Goal: Task Accomplishment & Management: Use online tool/utility

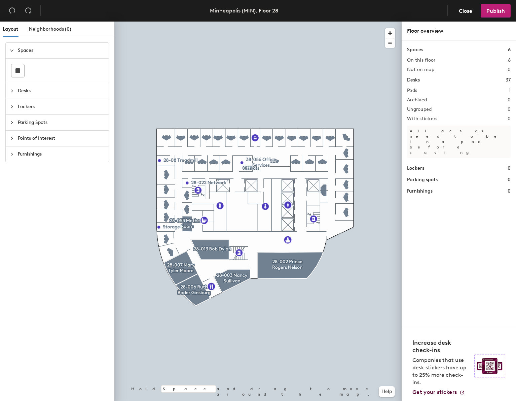
click at [10, 90] on icon "collapsed" at bounding box center [12, 91] width 4 height 4
click at [10, 90] on div at bounding box center [14, 90] width 8 height 7
click at [11, 65] on icon "collapsed" at bounding box center [12, 66] width 4 height 4
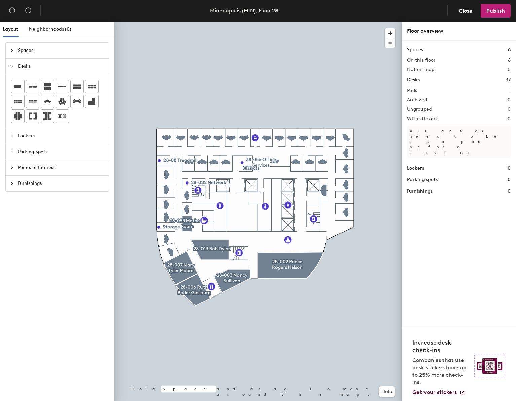
click at [11, 65] on icon "expanded" at bounding box center [12, 66] width 4 height 4
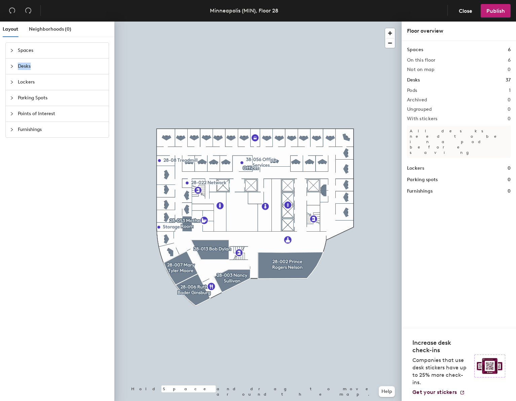
click at [20, 65] on span "Desks" at bounding box center [61, 66] width 87 height 15
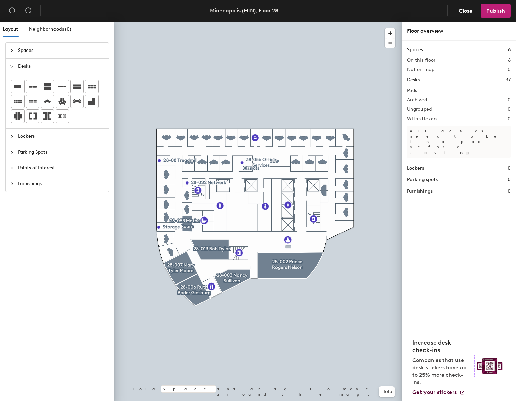
click at [288, 247] on div "Layout Neighborhoods (0) Spaces Desks Lockers Parking Spots Points of Interest …" at bounding box center [258, 213] width 516 height 382
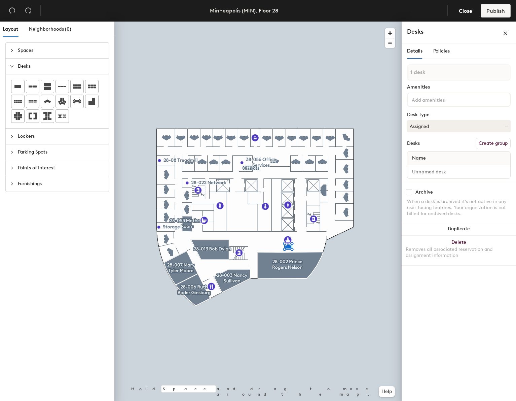
click at [434, 100] on input at bounding box center [440, 99] width 61 height 8
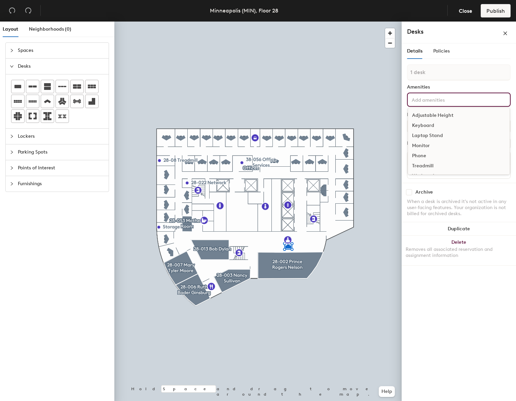
click at [457, 29] on h4 "Desks" at bounding box center [444, 31] width 74 height 9
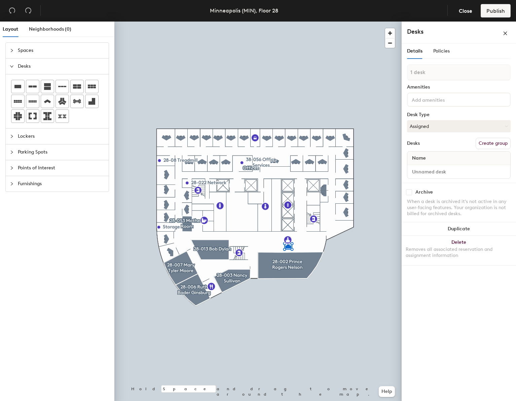
click at [428, 158] on span "Name" at bounding box center [419, 158] width 21 height 12
click at [431, 174] on input at bounding box center [459, 171] width 100 height 9
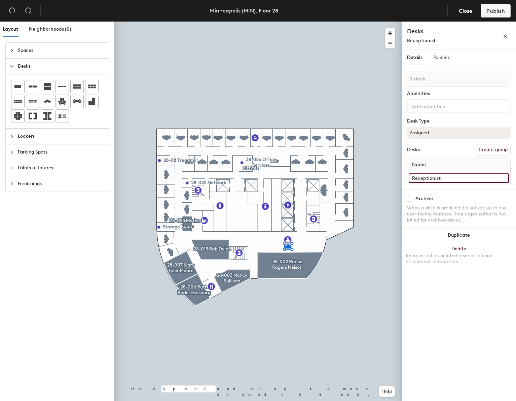
type input "Receptionist"
click at [446, 55] on span "Policies" at bounding box center [441, 57] width 16 height 6
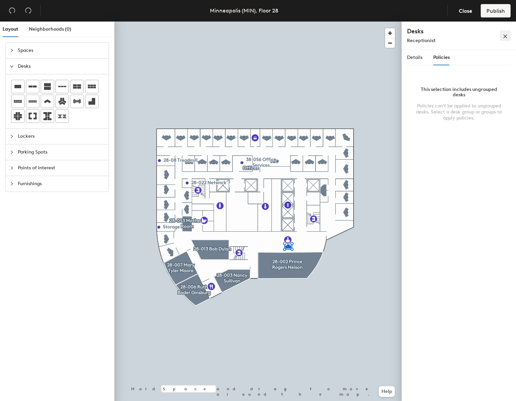
click at [505, 37] on icon "close" at bounding box center [505, 36] width 5 height 5
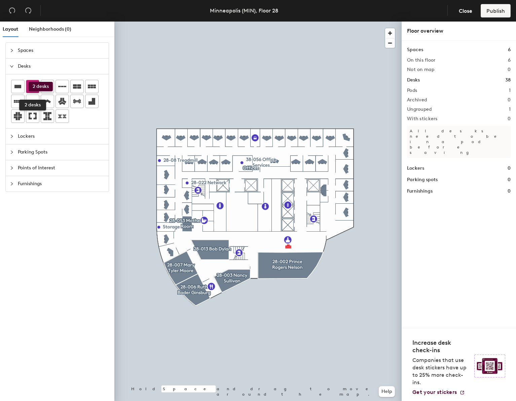
drag, startPoint x: 32, startPoint y: 86, endPoint x: 29, endPoint y: 82, distance: 5.7
click at [29, 82] on div at bounding box center [32, 86] width 13 height 13
click at [12, 49] on icon "collapsed" at bounding box center [12, 50] width 4 height 4
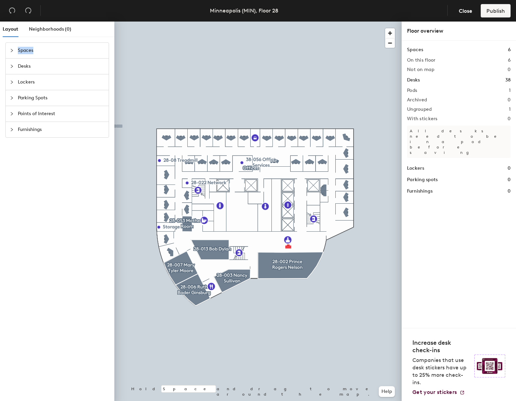
click at [23, 50] on span "Spaces" at bounding box center [61, 50] width 87 height 15
click at [23, 89] on span "Desks" at bounding box center [61, 90] width 87 height 15
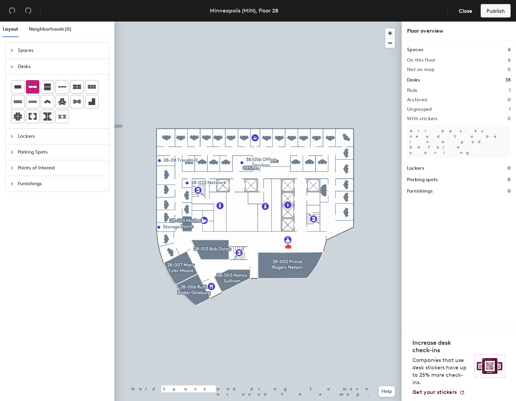
click at [23, 74] on span "Desks" at bounding box center [61, 66] width 87 height 15
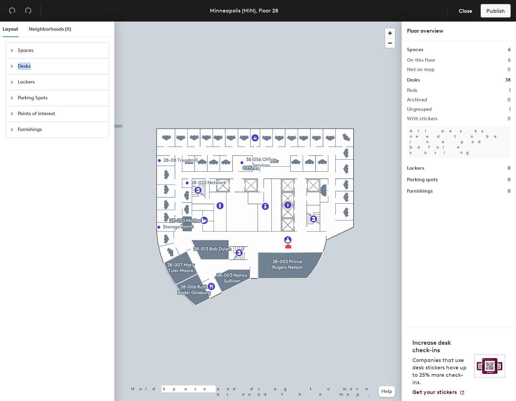
click at [19, 65] on span "Desks" at bounding box center [61, 66] width 87 height 15
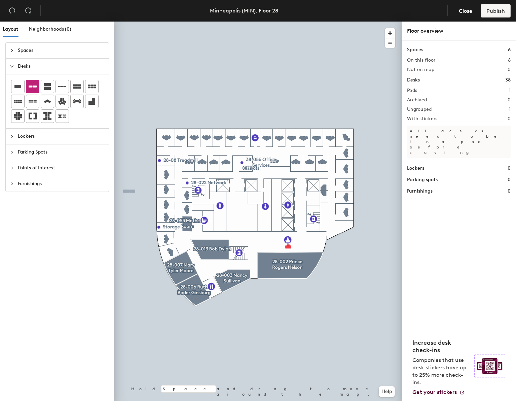
click at [20, 182] on span "Furnishings" at bounding box center [61, 183] width 87 height 15
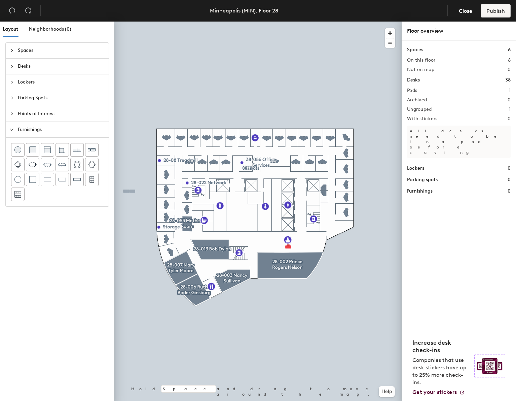
click at [20, 65] on span "Desks" at bounding box center [61, 66] width 87 height 15
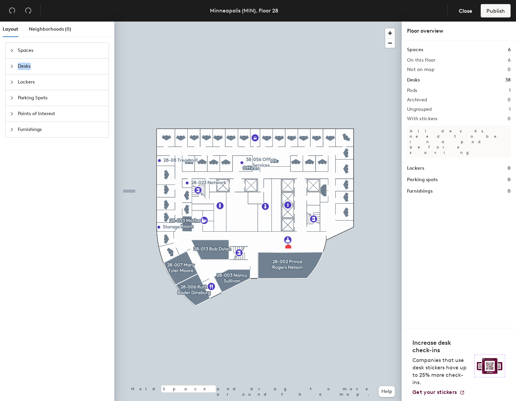
click at [19, 65] on span "Desks" at bounding box center [61, 66] width 87 height 15
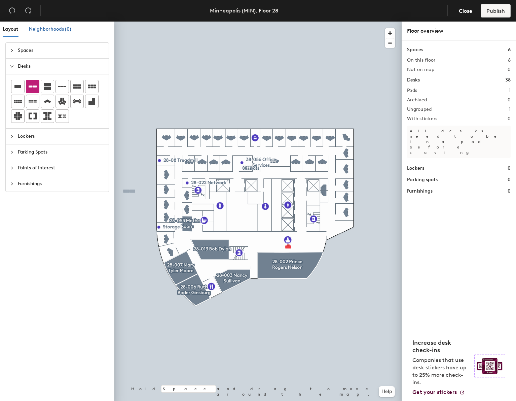
click at [49, 30] on span "Neighborhoods (0)" at bounding box center [50, 29] width 42 height 6
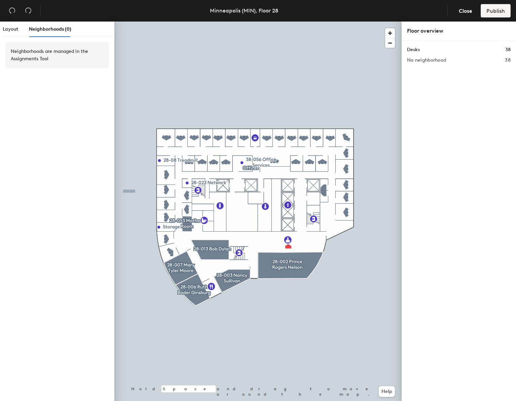
click at [49, 30] on span "Neighborhoods (0)" at bounding box center [50, 29] width 42 height 6
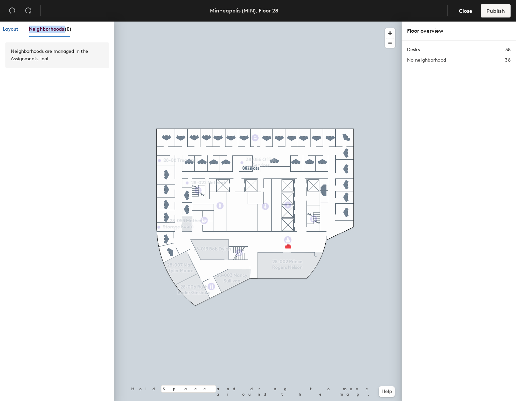
click at [9, 31] on span "Layout" at bounding box center [10, 29] width 15 height 6
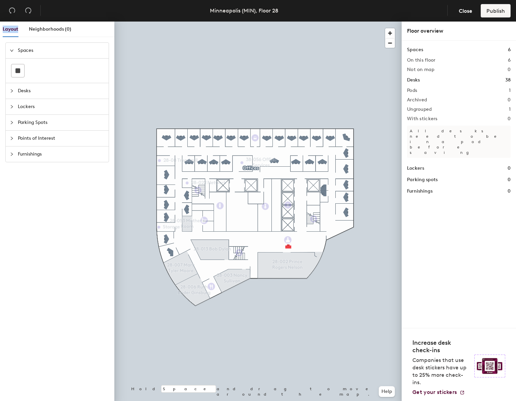
click at [9, 31] on span "Layout" at bounding box center [10, 29] width 15 height 6
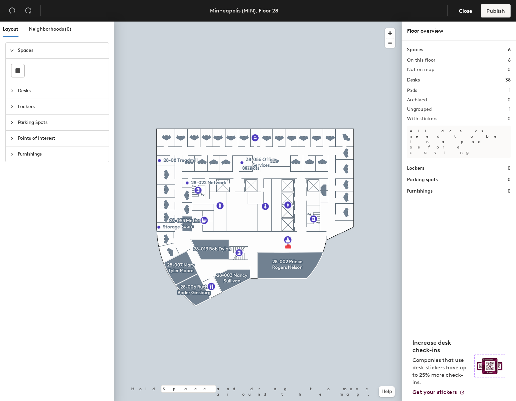
click at [22, 91] on span "Desks" at bounding box center [61, 90] width 87 height 15
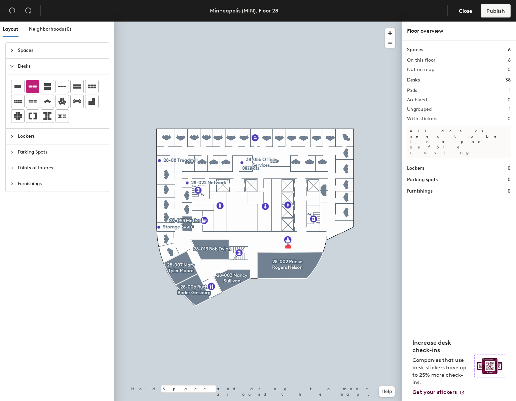
click at [33, 87] on icon at bounding box center [33, 86] width 8 height 8
click at [461, 11] on span "Close" at bounding box center [465, 11] width 13 height 6
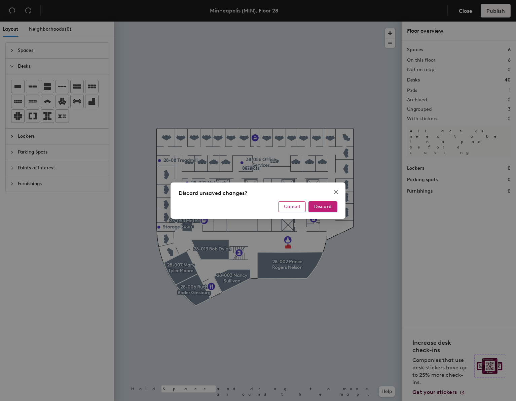
click at [301, 208] on button "Cancel" at bounding box center [292, 206] width 28 height 11
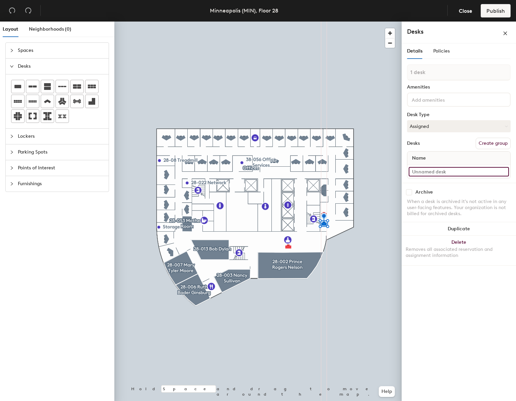
click at [433, 173] on input at bounding box center [459, 171] width 100 height 9
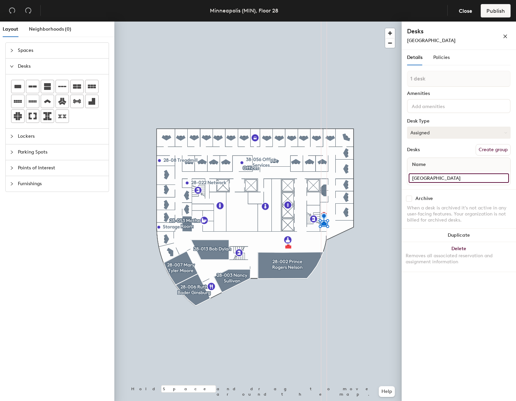
type input "[GEOGRAPHIC_DATA]"
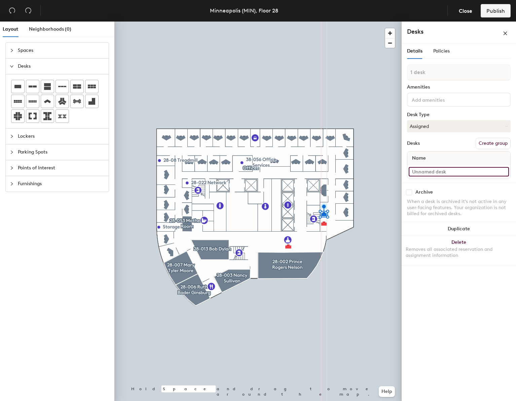
click at [435, 171] on input at bounding box center [459, 171] width 100 height 9
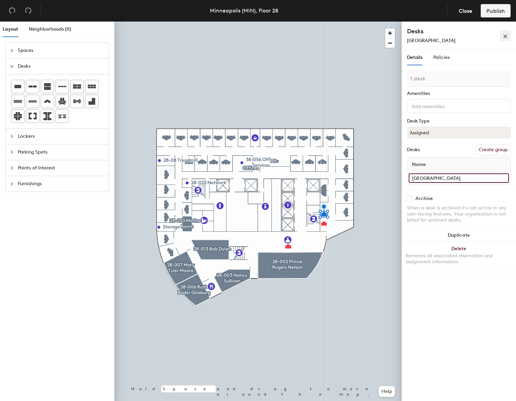
type input "[GEOGRAPHIC_DATA]"
click at [507, 37] on icon "close" at bounding box center [505, 36] width 5 height 5
click at [506, 36] on icon "close" at bounding box center [506, 37] width 4 height 4
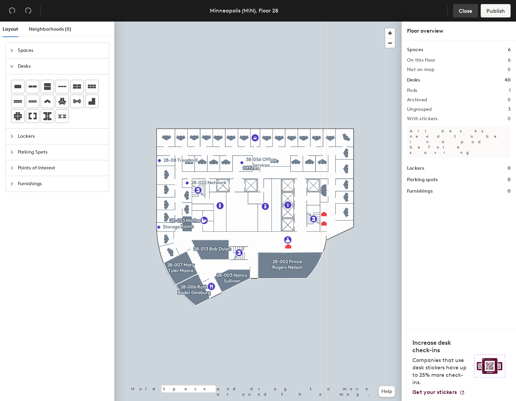
click at [463, 10] on span "Close" at bounding box center [465, 11] width 13 height 6
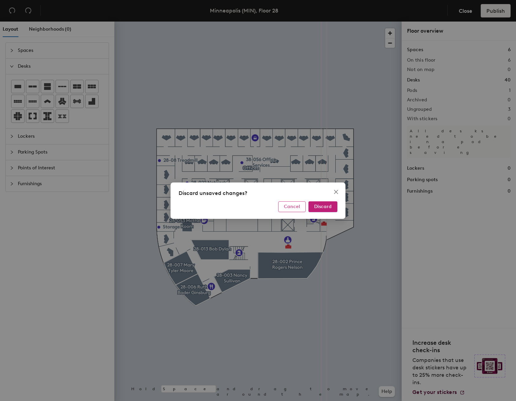
click at [294, 208] on span "Cancel" at bounding box center [292, 207] width 16 height 6
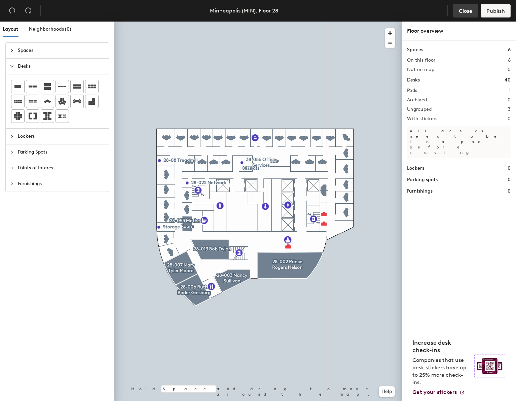
click at [468, 11] on span "Close" at bounding box center [465, 11] width 13 height 6
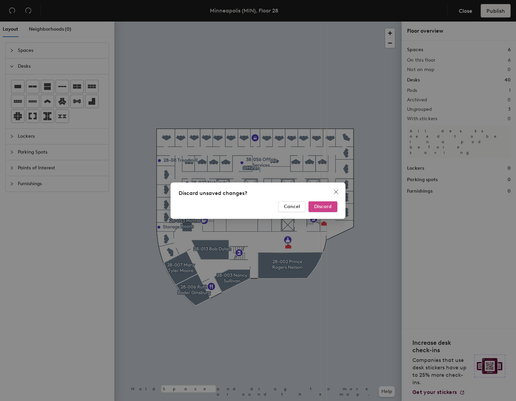
click at [322, 206] on span "Discard" at bounding box center [322, 207] width 17 height 6
